Goal: Task Accomplishment & Management: Manage account settings

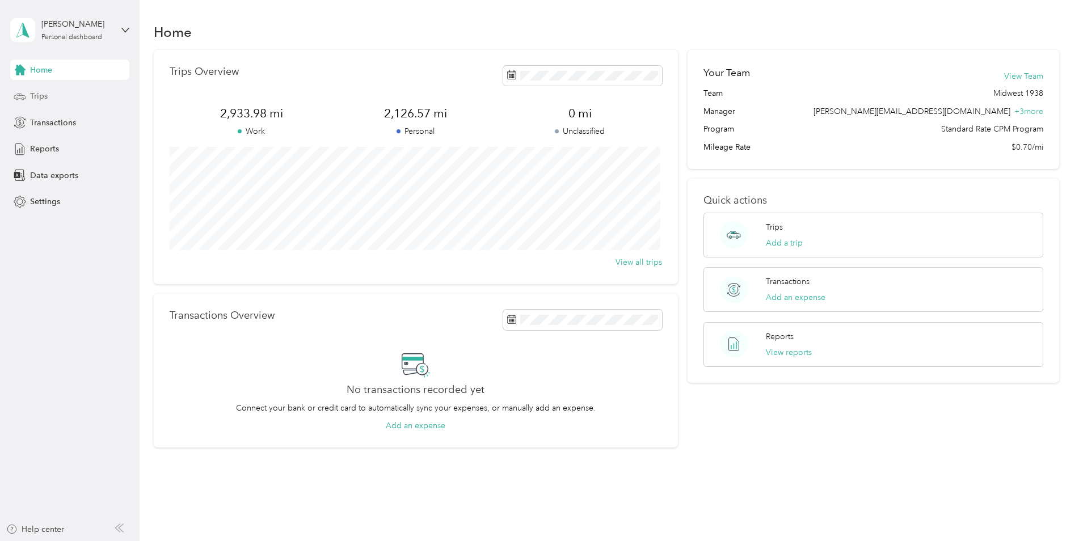
click at [83, 98] on div "Trips" at bounding box center [69, 96] width 119 height 20
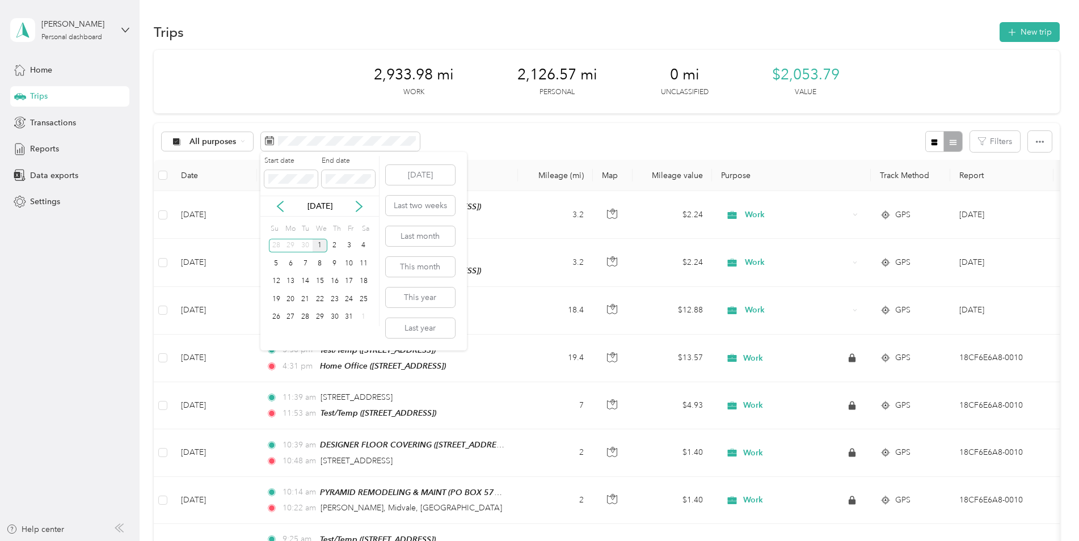
click at [318, 242] on div "1" at bounding box center [320, 246] width 15 height 14
click at [415, 175] on button "[DATE]" at bounding box center [420, 175] width 69 height 20
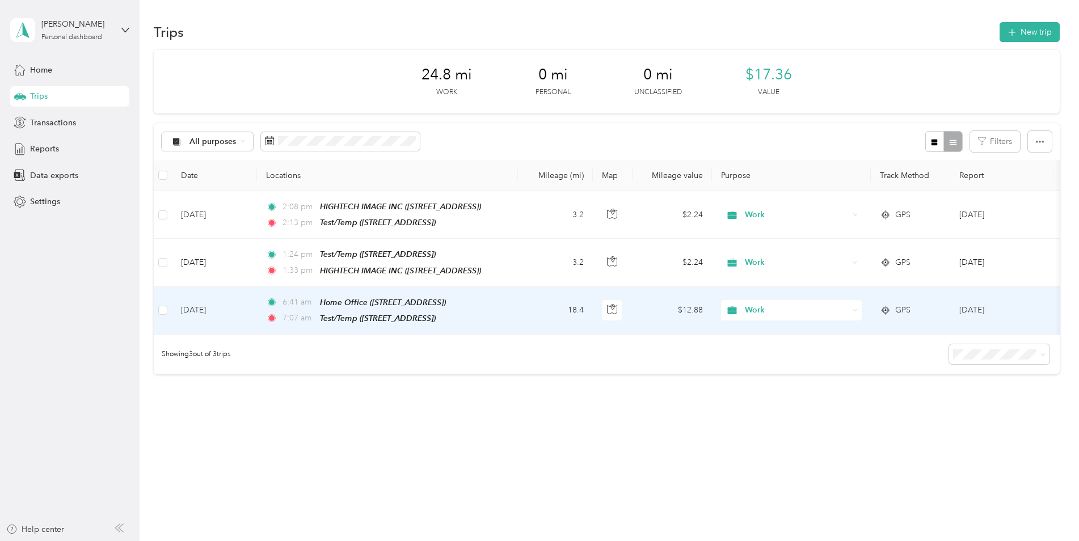
click at [539, 308] on td "18.4" at bounding box center [555, 311] width 75 height 48
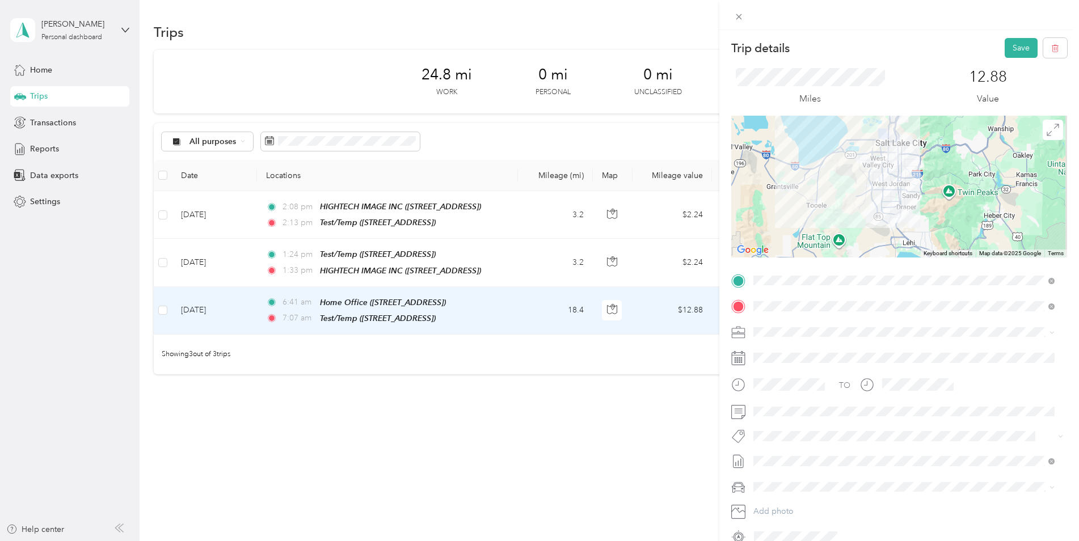
click at [728, 410] on form "Trip details Save This trip cannot be edited because it is either under review,…" at bounding box center [900, 292] width 360 height 508
click at [394, 256] on div "Trip details Save This trip cannot be edited because it is either under review,…" at bounding box center [539, 270] width 1079 height 541
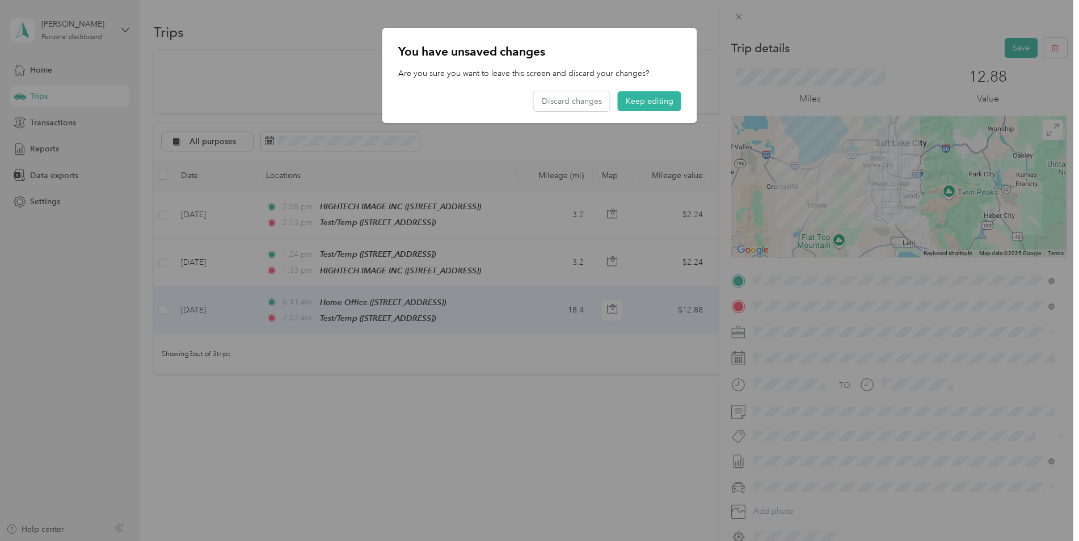
click at [502, 371] on div at bounding box center [539, 270] width 1079 height 541
click at [636, 94] on button "Keep editing" at bounding box center [650, 101] width 64 height 20
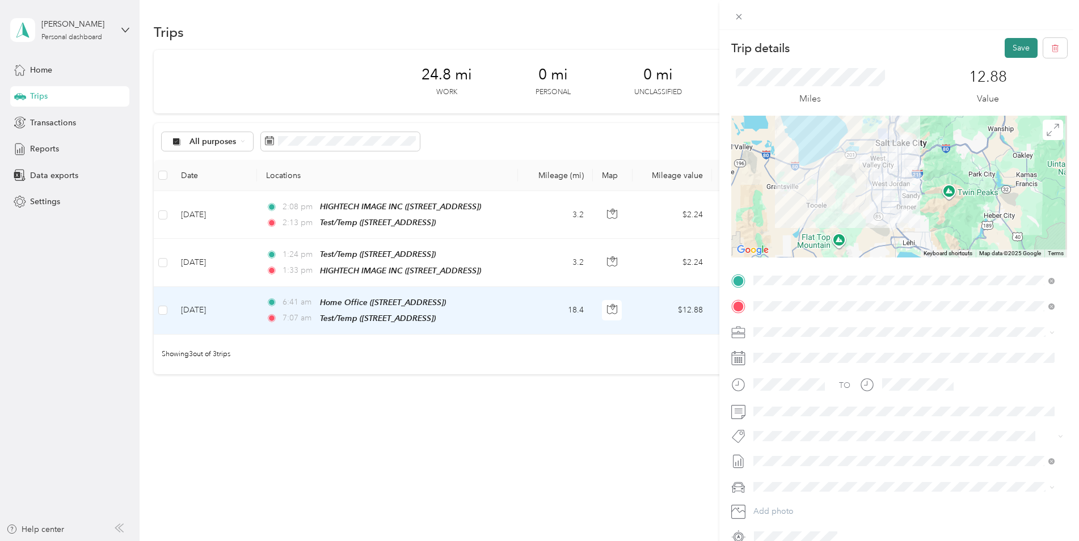
click at [1005, 49] on button "Save" at bounding box center [1021, 48] width 33 height 20
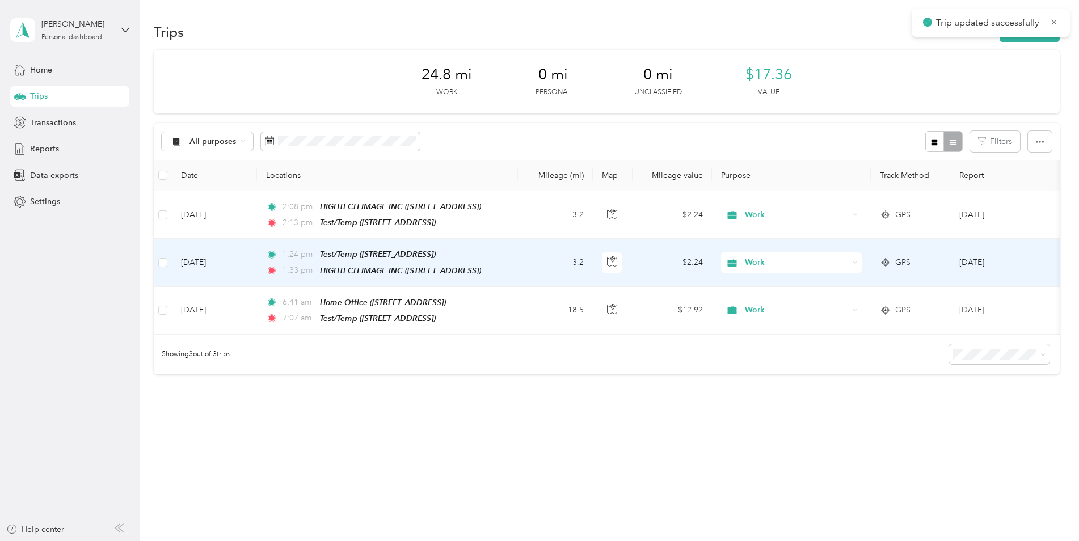
click at [528, 259] on td "3.2" at bounding box center [555, 263] width 75 height 48
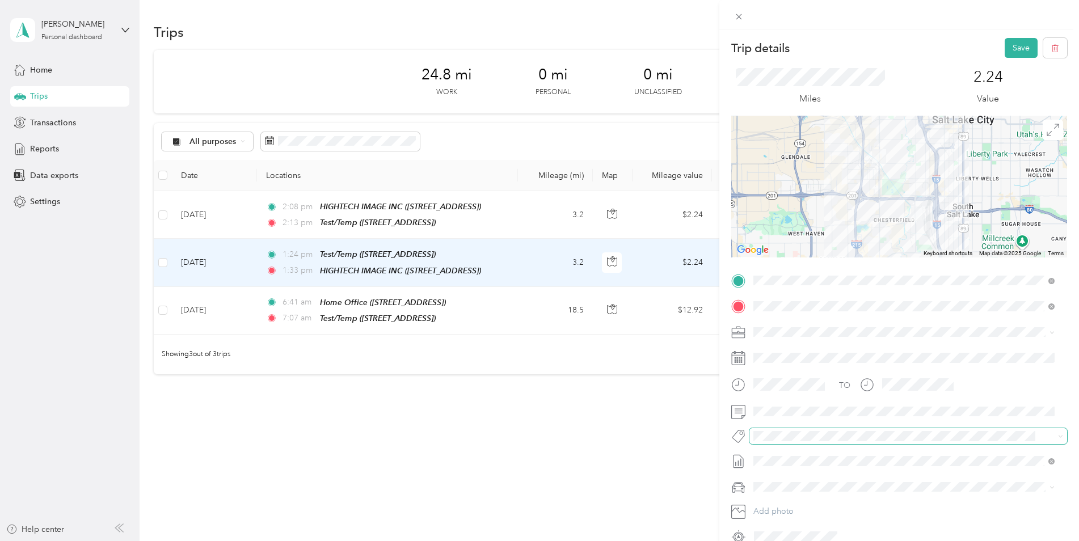
click at [860, 429] on span at bounding box center [909, 436] width 318 height 16
click at [1006, 50] on button "Save" at bounding box center [1021, 48] width 33 height 20
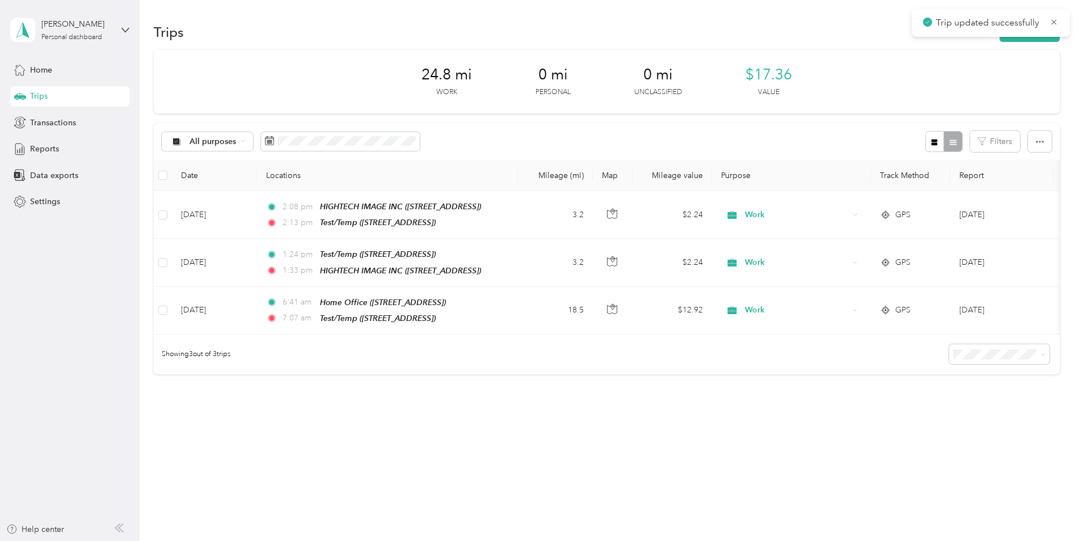
click at [541, 216] on td "3.2" at bounding box center [555, 215] width 75 height 48
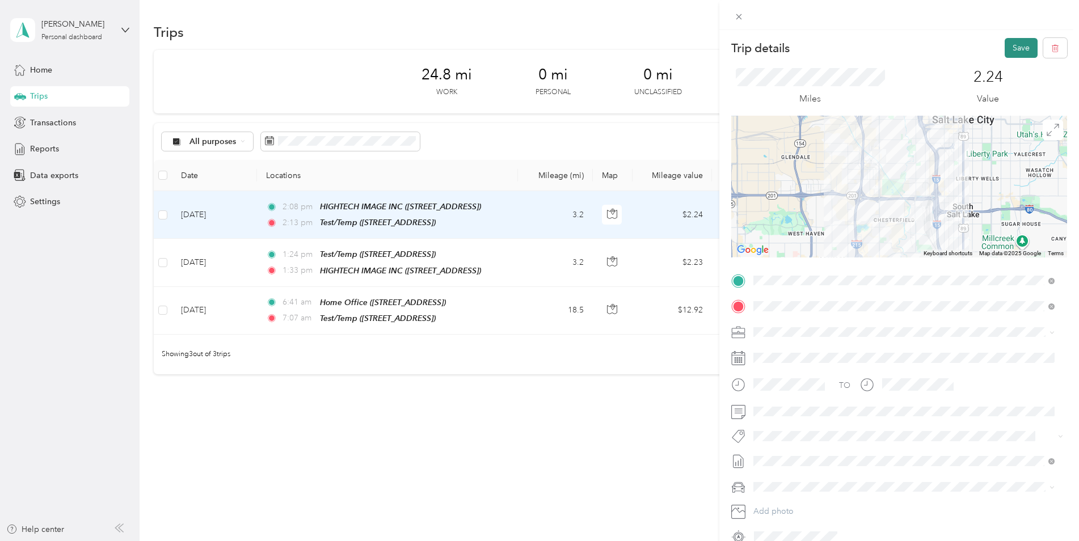
click at [1013, 45] on button "Save" at bounding box center [1021, 48] width 33 height 20
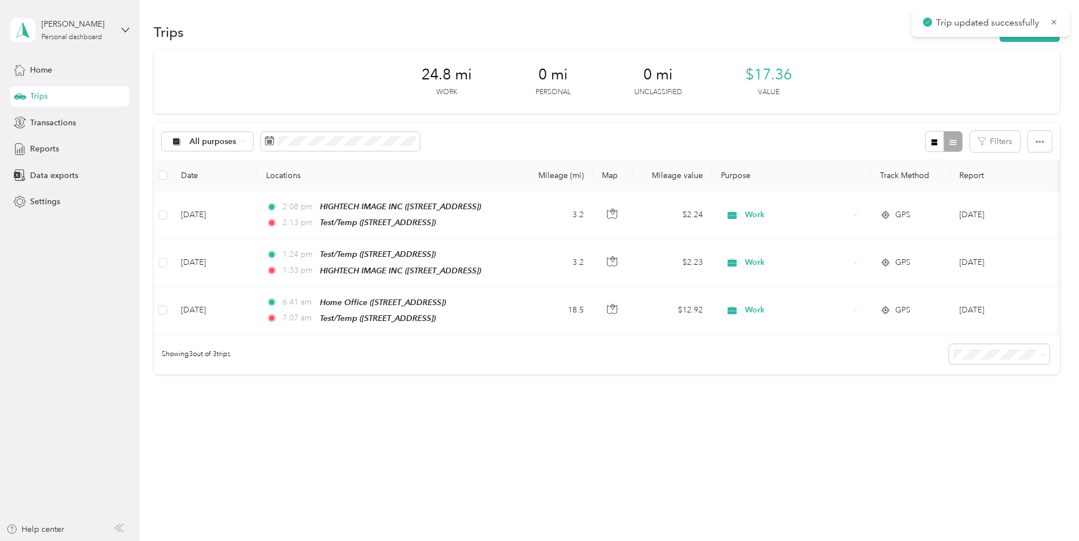
click at [521, 466] on div "Trips New trip 24.8 mi Work 0 mi Personal 0 mi Unclassified $17.36 Value All pu…" at bounding box center [607, 238] width 934 height 476
